Goal: Find specific page/section: Find specific page/section

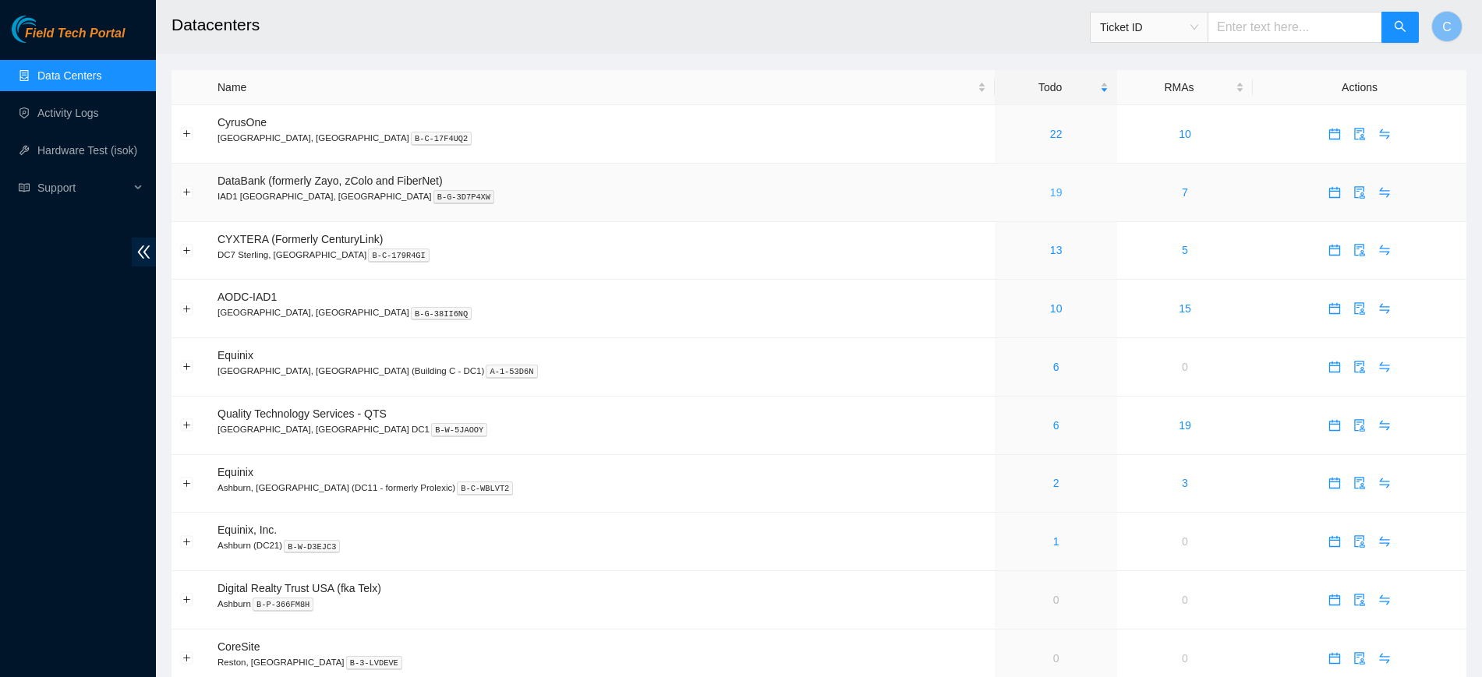
click at [1050, 186] on link "19" at bounding box center [1056, 192] width 12 height 12
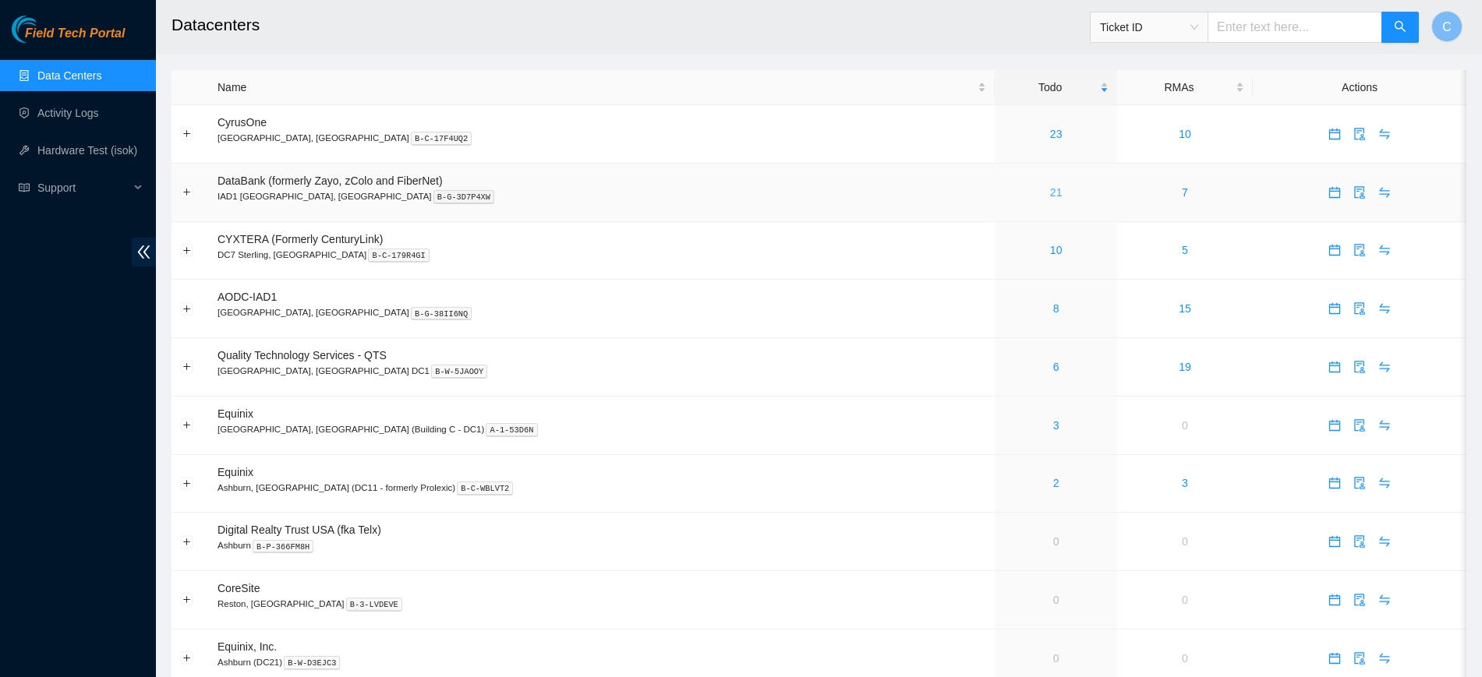
click at [1050, 195] on link "21" at bounding box center [1056, 192] width 12 height 12
